Goal: Transaction & Acquisition: Purchase product/service

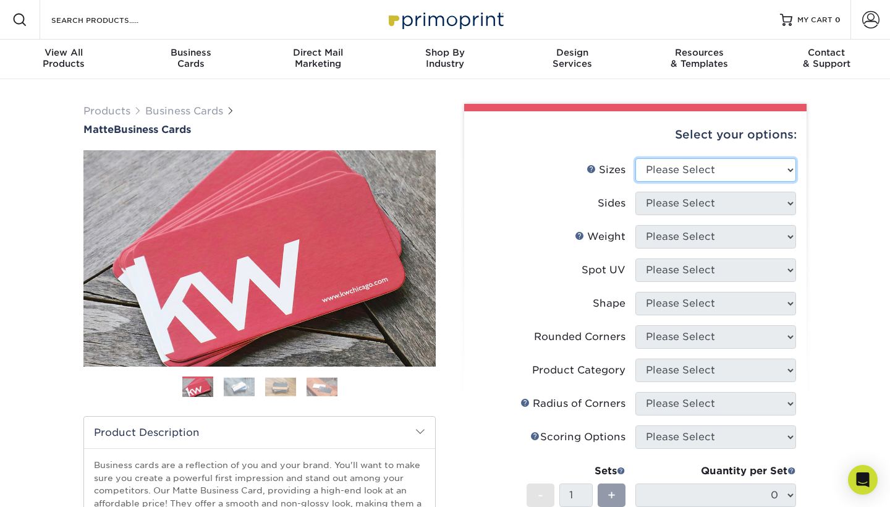
select select "2.00x3.50"
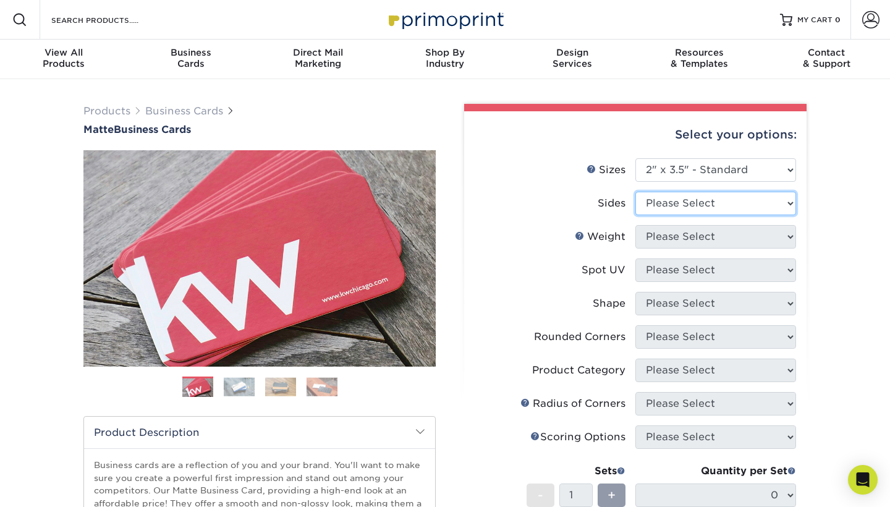
select select "13abbda7-1d64-4f25-8bb2-c179b224825d"
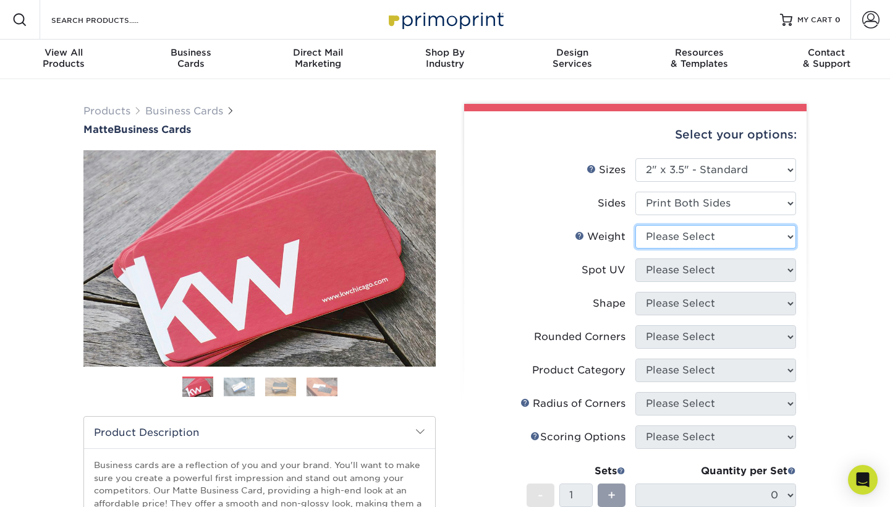
select select "16PT"
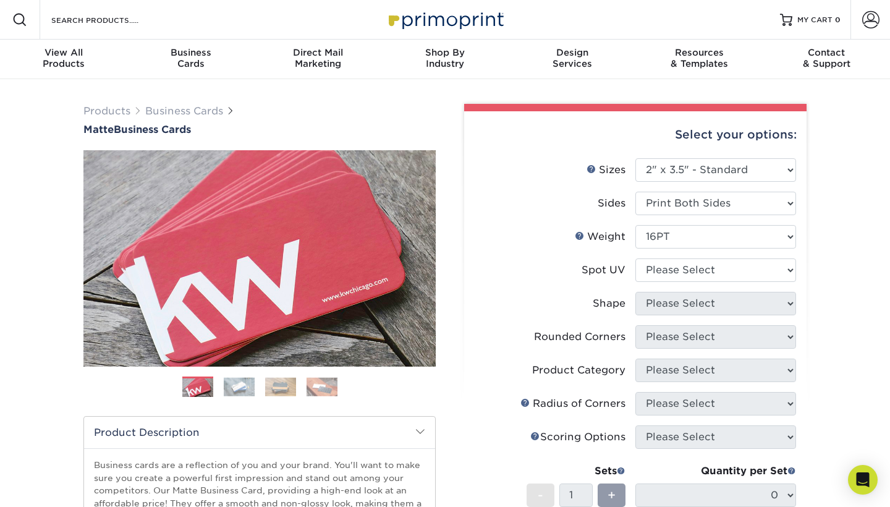
click at [692, 253] on li "Weight Help Weight Please Select 16PT 14PT" at bounding box center [635, 241] width 321 height 33
select select "0"
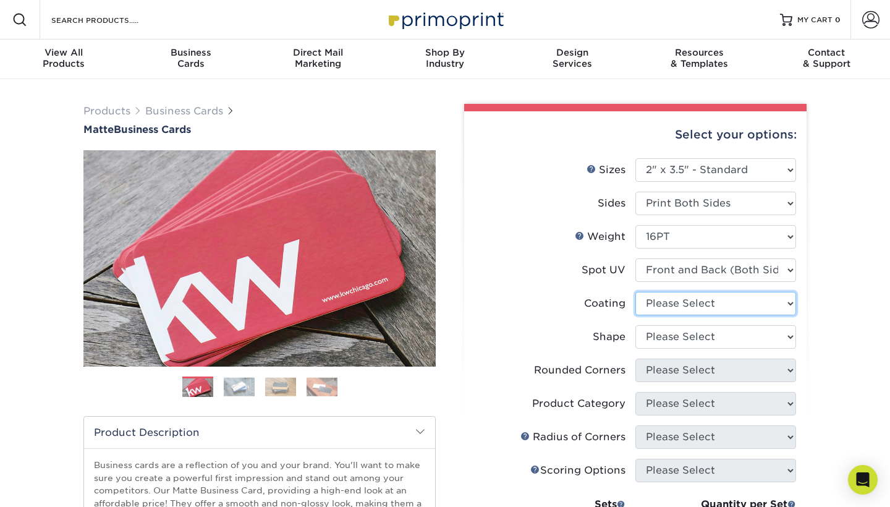
select select "121bb7b5-3b4d-429f-bd8d-bbf80e953313"
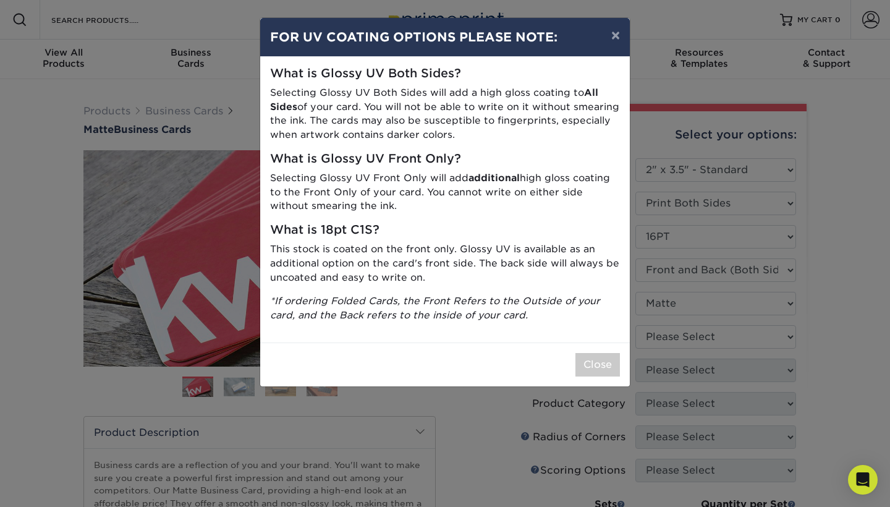
click at [686, 341] on div "× FOR UV COATING OPTIONS PLEASE NOTE: What is Glossy UV Both Sides? Selecting G…" at bounding box center [445, 253] width 890 height 507
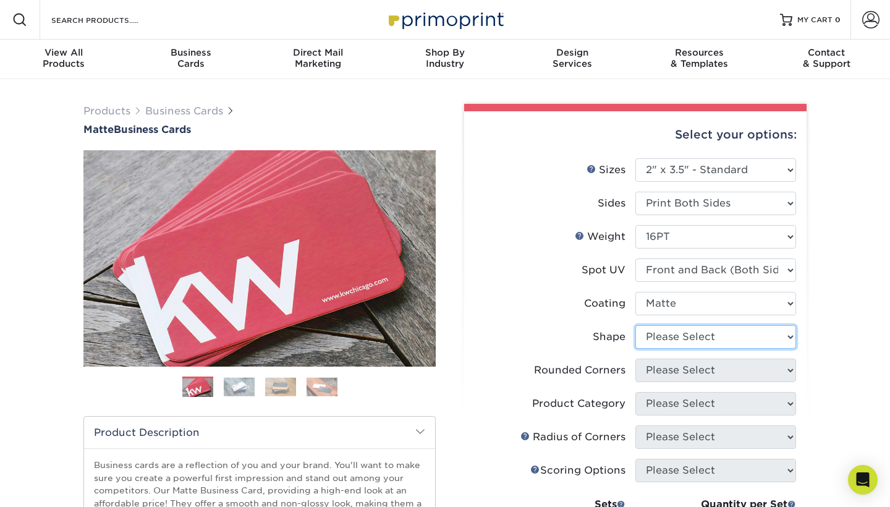
select select "standard"
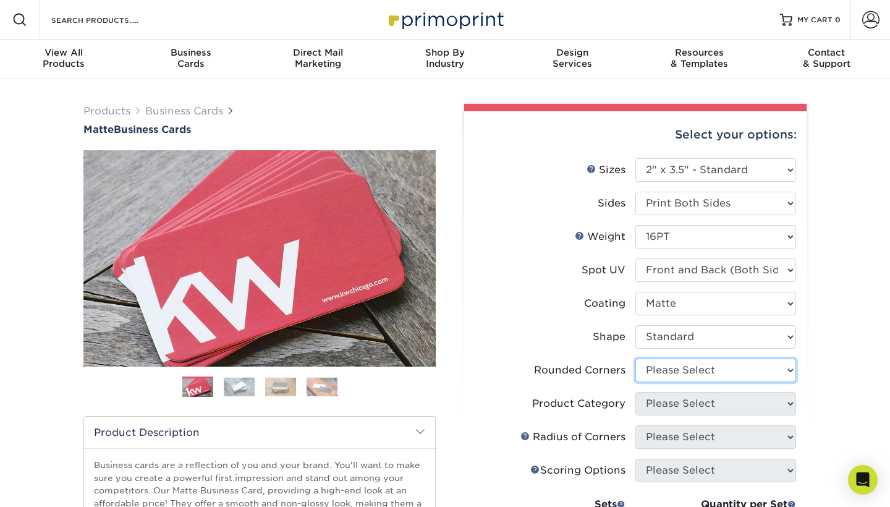
select select "0"
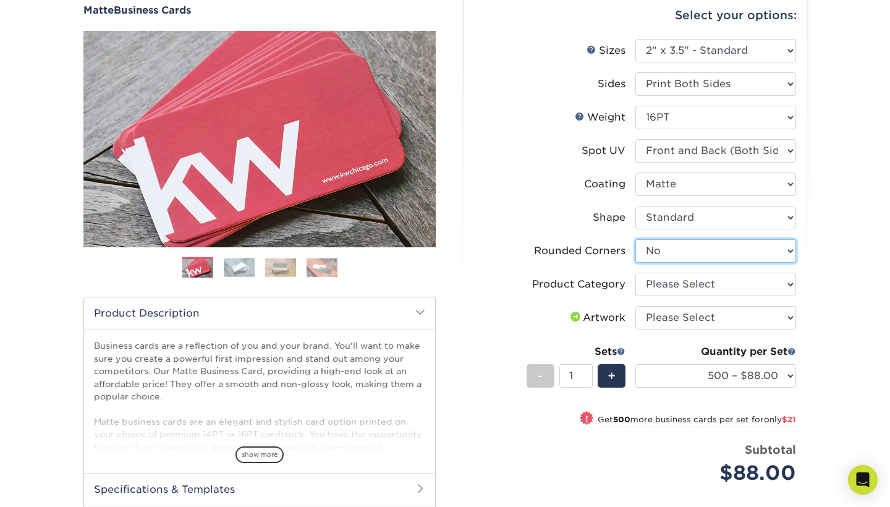
scroll to position [121, 0]
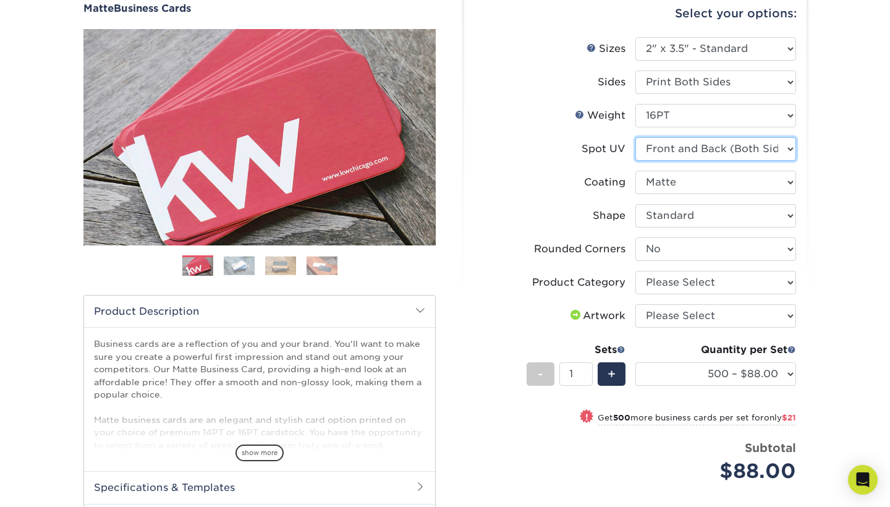
select select "3"
select select "-1"
select select
select select "-1"
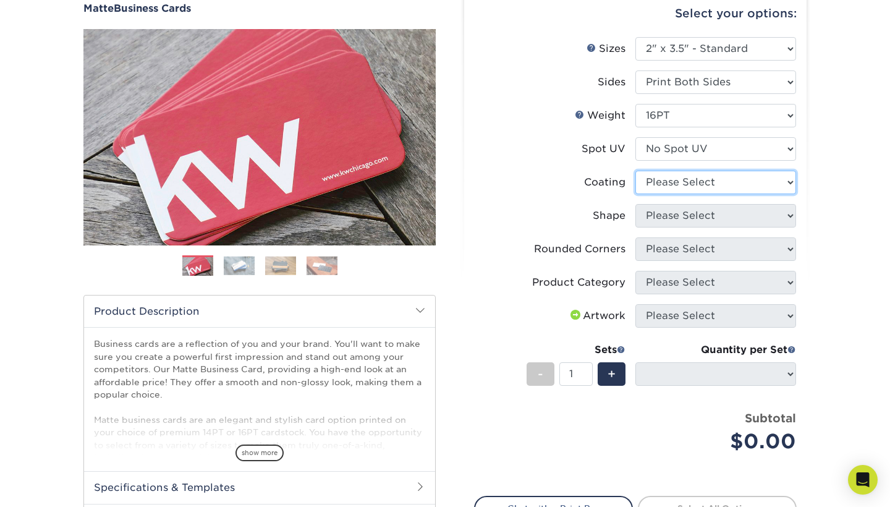
select select "121bb7b5-3b4d-429f-bd8d-bbf80e953313"
select select
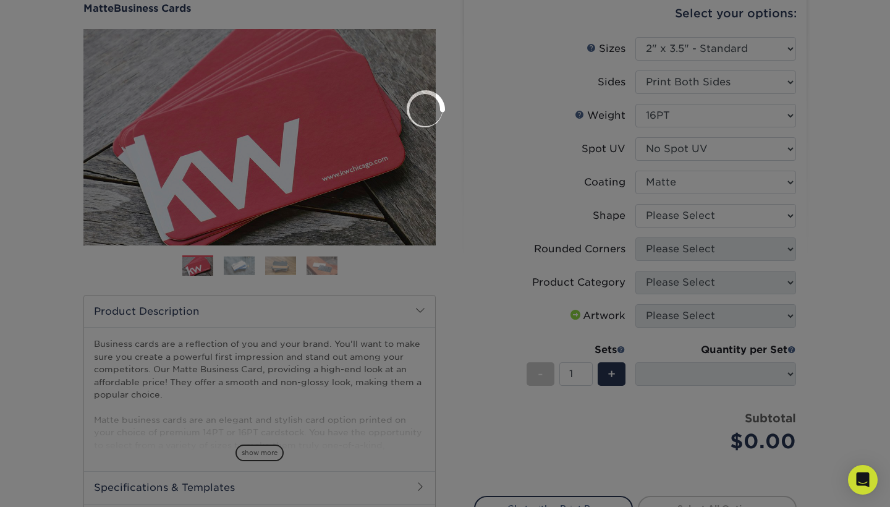
click at [723, 208] on div at bounding box center [445, 253] width 890 height 507
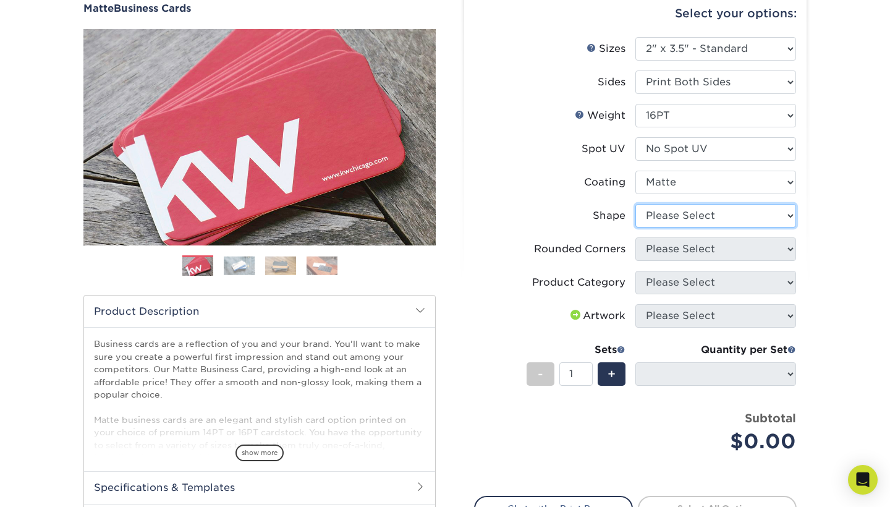
select select "standard"
select select
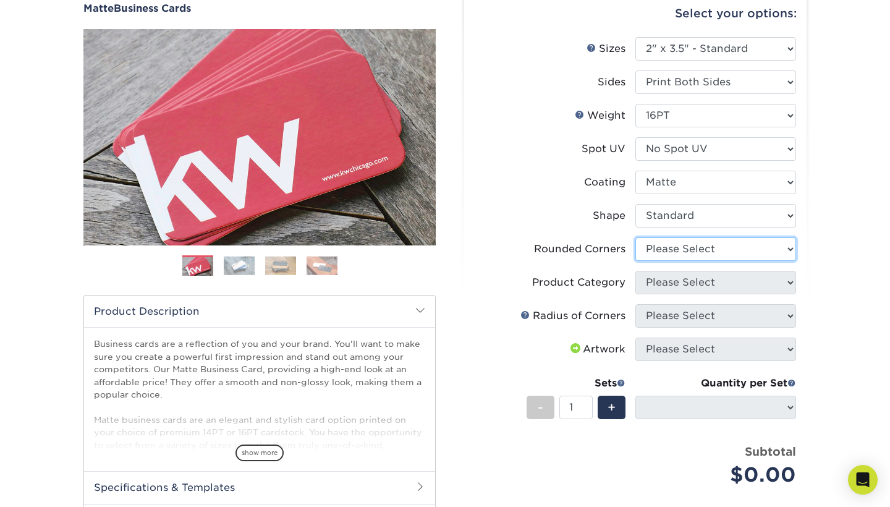
select select "0"
select select "-1"
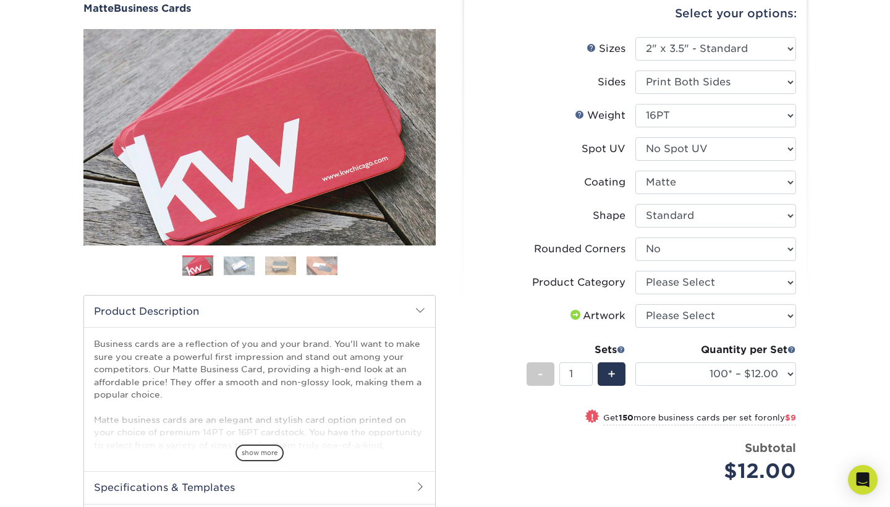
click at [284, 261] on img at bounding box center [280, 265] width 31 height 19
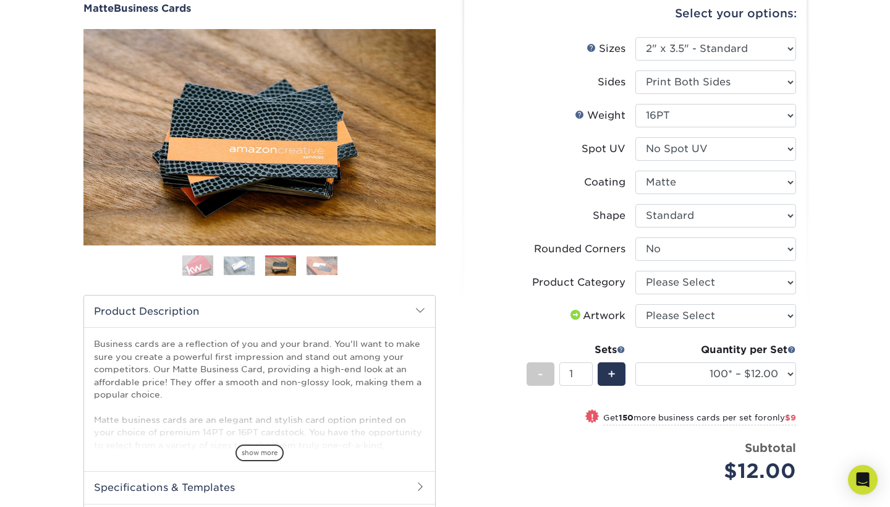
click at [322, 265] on img at bounding box center [322, 265] width 31 height 19
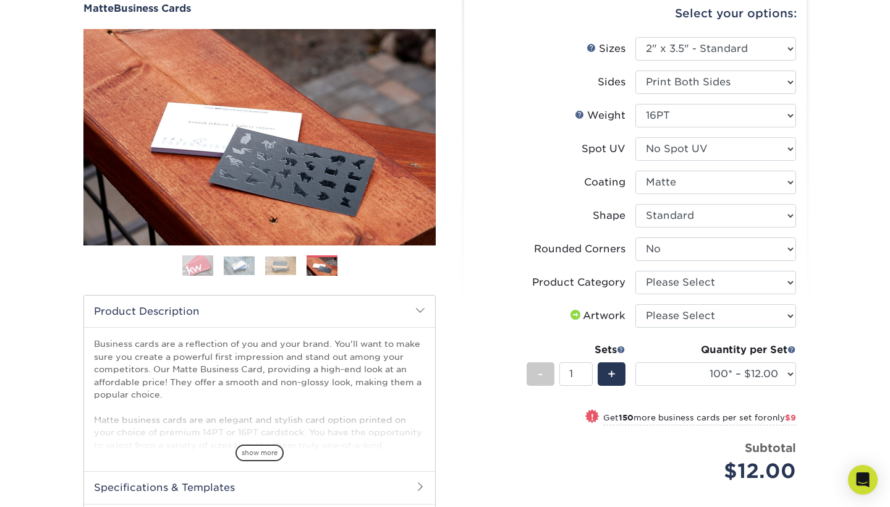
click at [244, 264] on img at bounding box center [239, 265] width 31 height 19
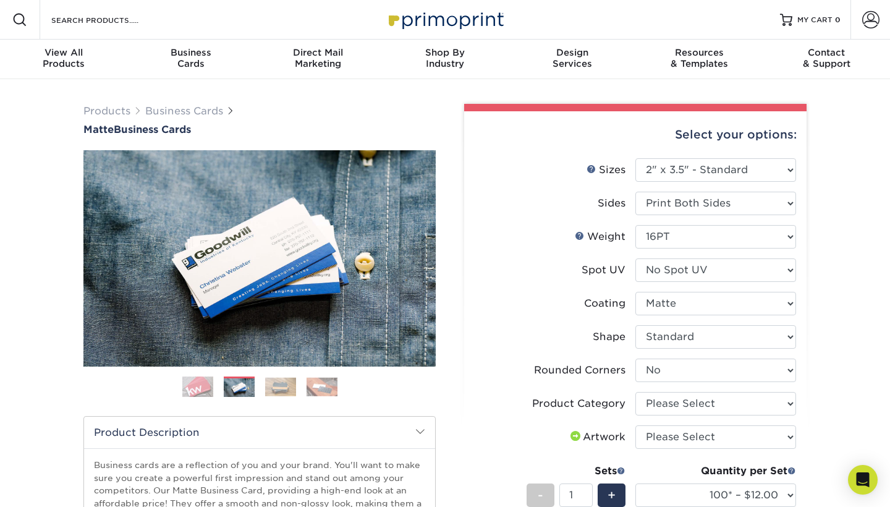
scroll to position [0, 0]
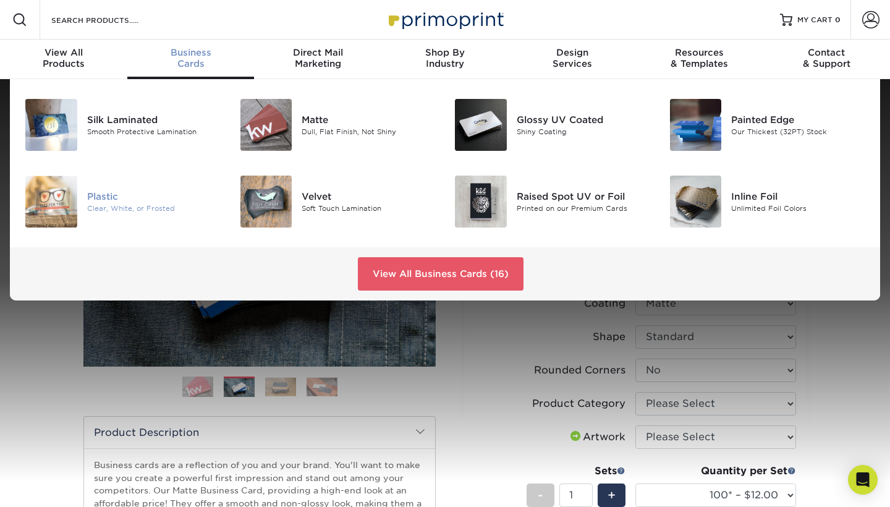
click at [69, 209] on img at bounding box center [51, 201] width 52 height 52
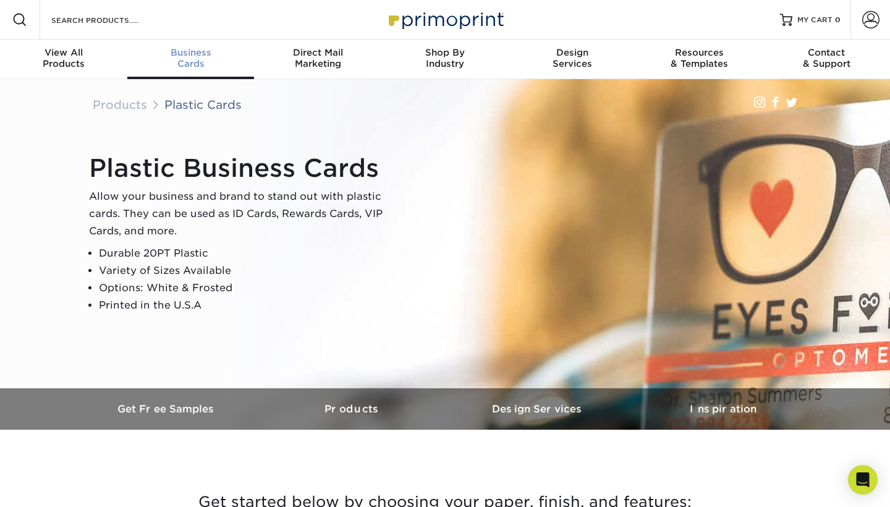
click at [188, 62] on div "Business Cards" at bounding box center [190, 58] width 127 height 22
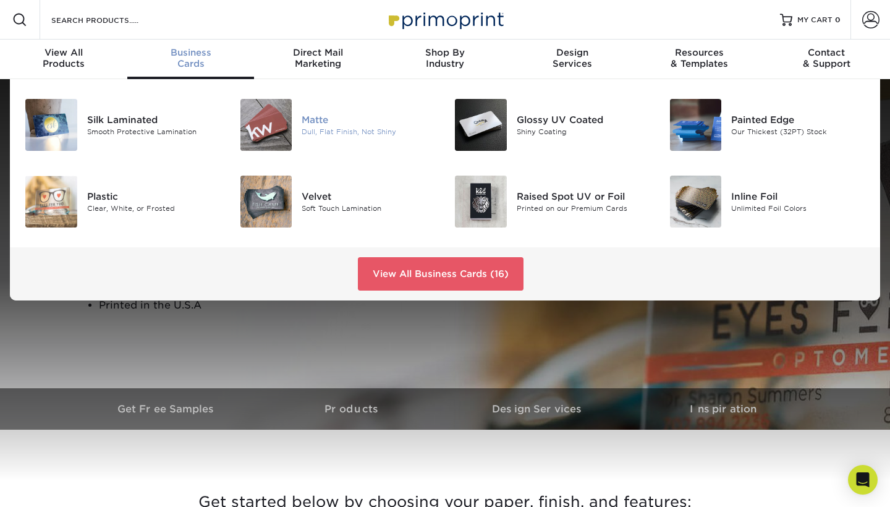
click at [277, 119] on img at bounding box center [266, 125] width 52 height 52
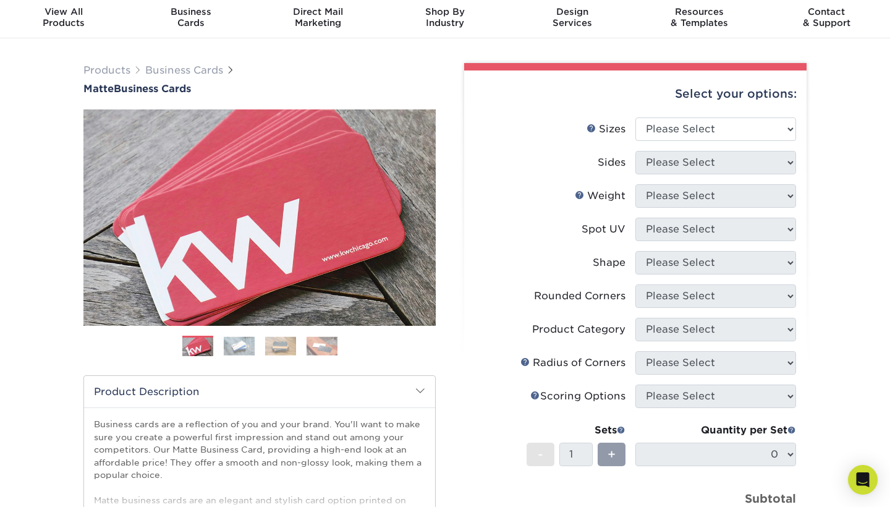
scroll to position [10, 0]
